Goal: Task Accomplishment & Management: Use online tool/utility

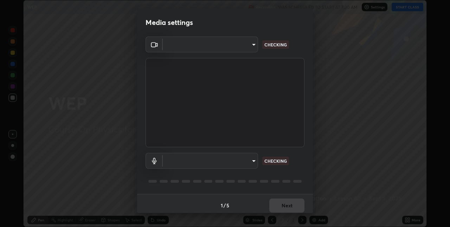
scroll to position [4, 0]
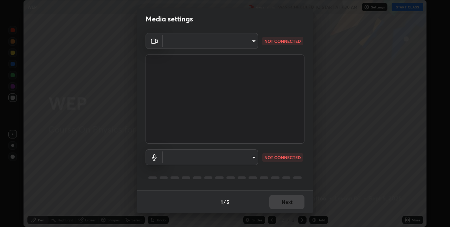
type input "e74ca63ae388f954bfaf6653c56e5440299f2e2585bfa252c10ec08d26b876d3"
type input "communications"
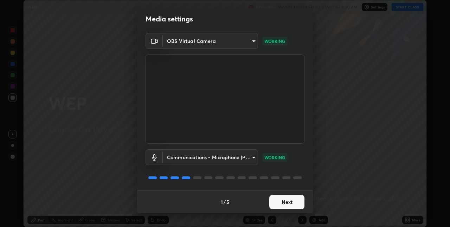
click at [279, 203] on button "Next" at bounding box center [286, 202] width 35 height 14
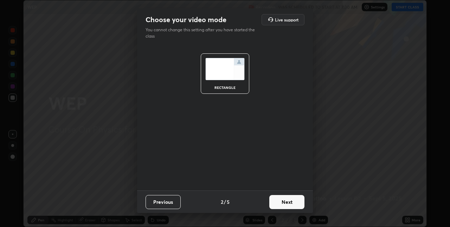
click at [278, 205] on button "Next" at bounding box center [286, 202] width 35 height 14
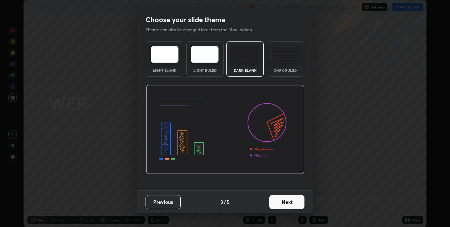
click at [277, 204] on button "Next" at bounding box center [286, 202] width 35 height 14
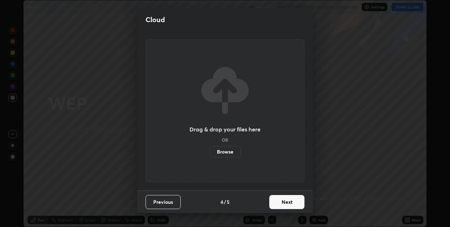
click at [279, 203] on button "Next" at bounding box center [286, 202] width 35 height 14
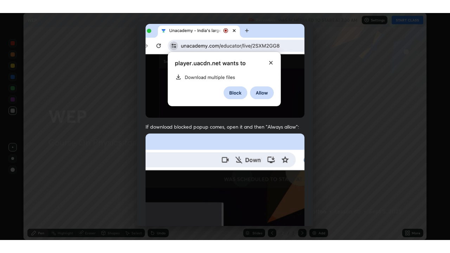
scroll to position [147, 0]
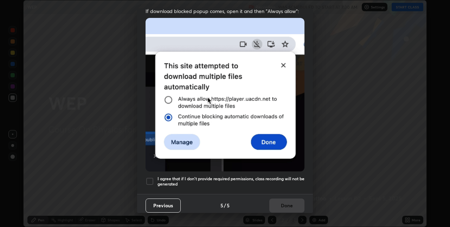
click at [250, 176] on h5 "I agree that if I don't provide required permissions, class recording will not …" at bounding box center [230, 181] width 147 height 11
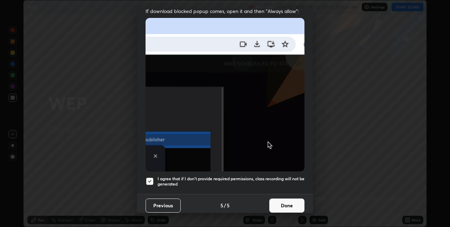
click at [273, 204] on button "Done" at bounding box center [286, 205] width 35 height 14
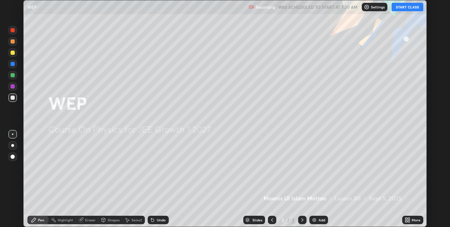
click at [315, 219] on img at bounding box center [314, 220] width 6 height 6
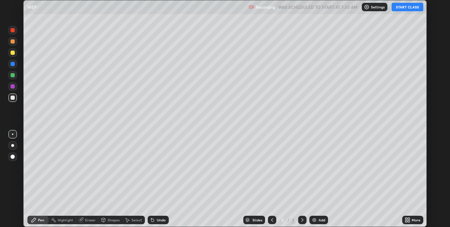
click at [411, 219] on div "More" at bounding box center [415, 220] width 9 height 4
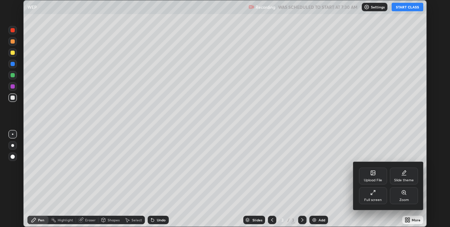
click at [373, 198] on div "Full screen" at bounding box center [373, 200] width 18 height 4
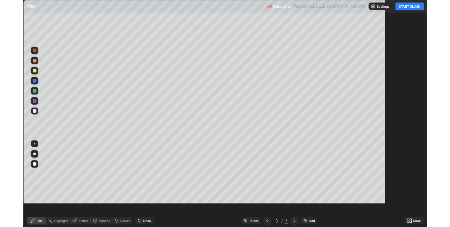
scroll to position [253, 450]
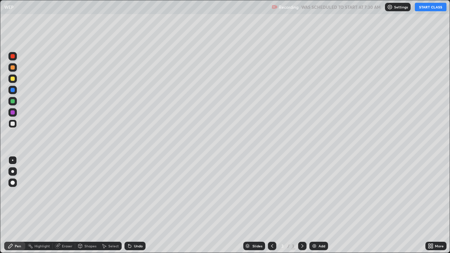
click at [431, 9] on button "START CLASS" at bounding box center [431, 7] width 32 height 8
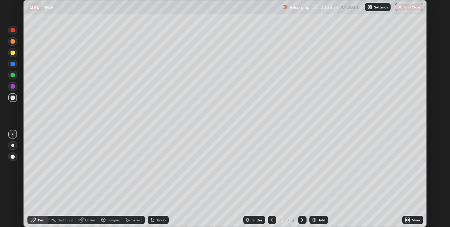
scroll to position [34903, 34680]
